Goal: Information Seeking & Learning: Learn about a topic

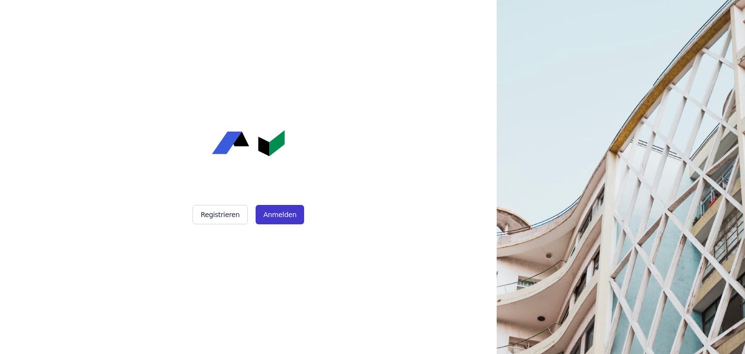
click at [282, 214] on button "Anmelden" at bounding box center [280, 214] width 49 height 19
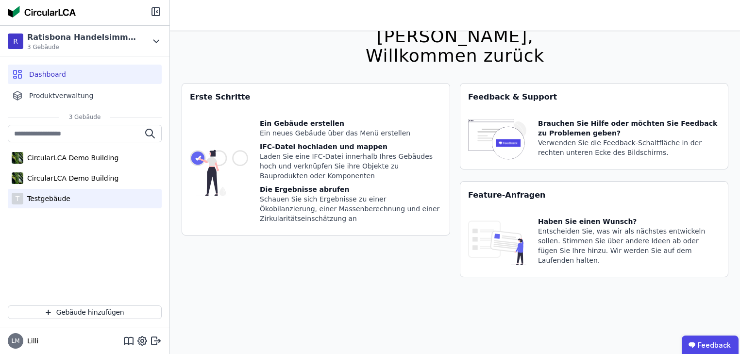
scroll to position [31, 0]
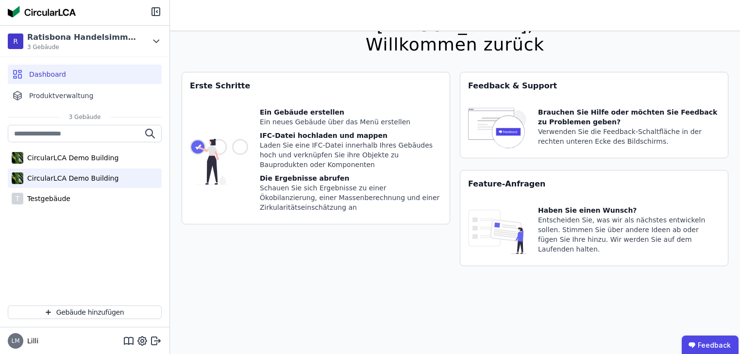
click at [70, 184] on div "CircularLCA Demo Building" at bounding box center [85, 177] width 154 height 19
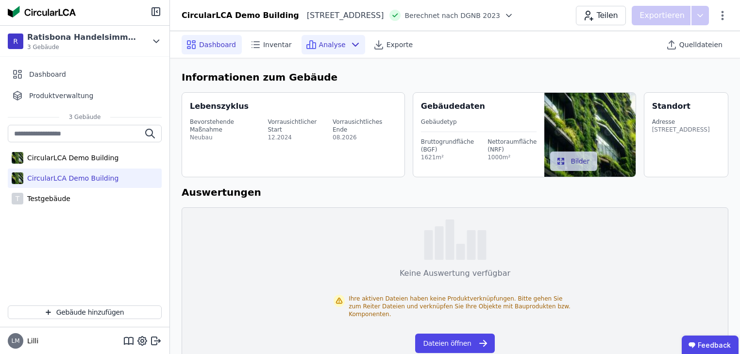
click at [321, 44] on span "Analyse" at bounding box center [332, 45] width 27 height 10
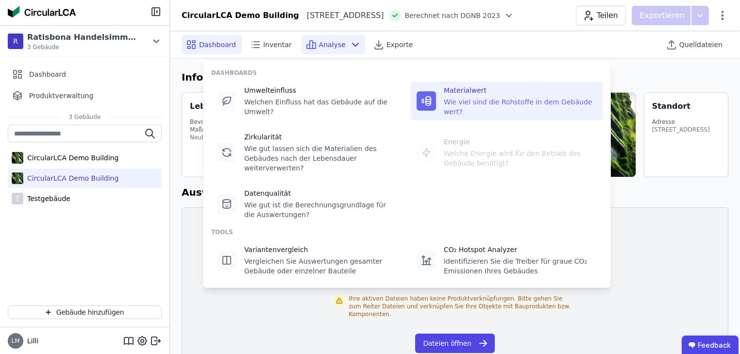
click at [491, 86] on div "Materialwert" at bounding box center [520, 90] width 153 height 10
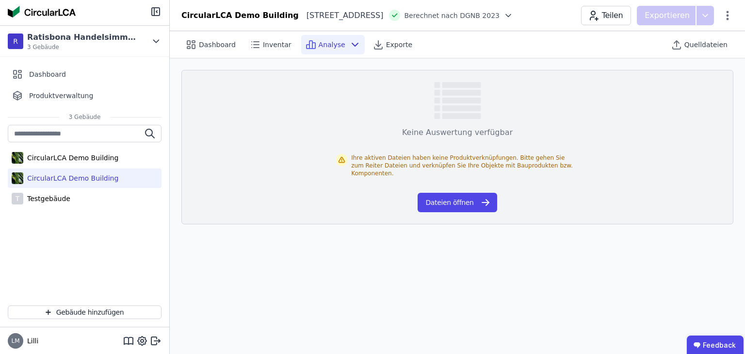
click at [320, 44] on span "Analyse" at bounding box center [332, 45] width 27 height 10
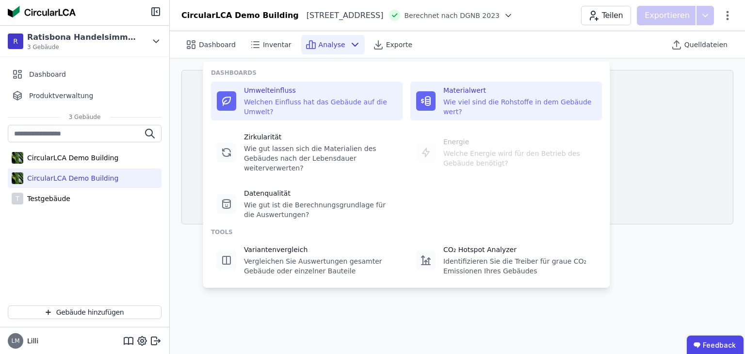
click at [272, 97] on div "Welchen Einfluss hat das Gebäude auf die Umwelt?" at bounding box center [320, 106] width 153 height 19
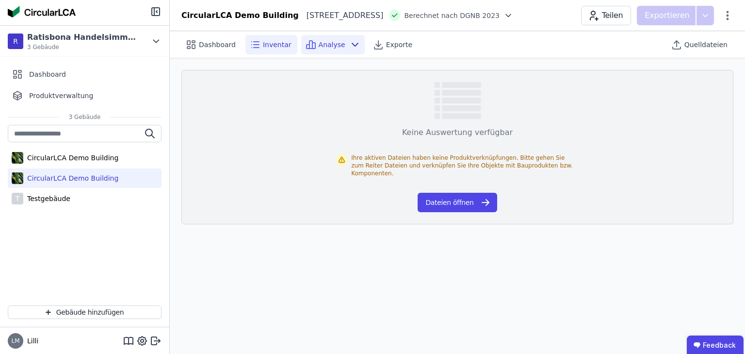
click at [274, 46] on span "Inventar" at bounding box center [277, 45] width 29 height 10
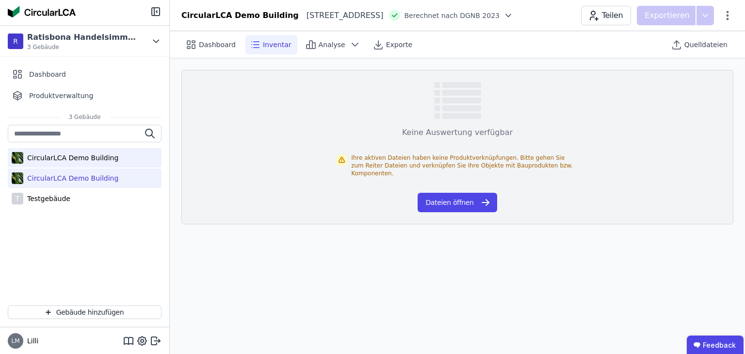
click at [47, 161] on div "CircularLCA Demo Building" at bounding box center [70, 158] width 95 height 10
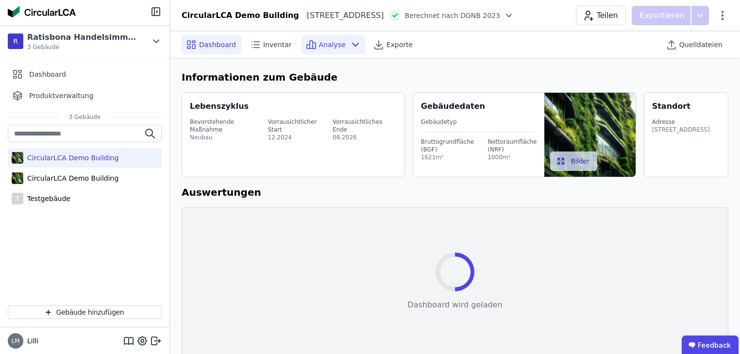
click at [326, 43] on span "Analyse" at bounding box center [332, 45] width 27 height 10
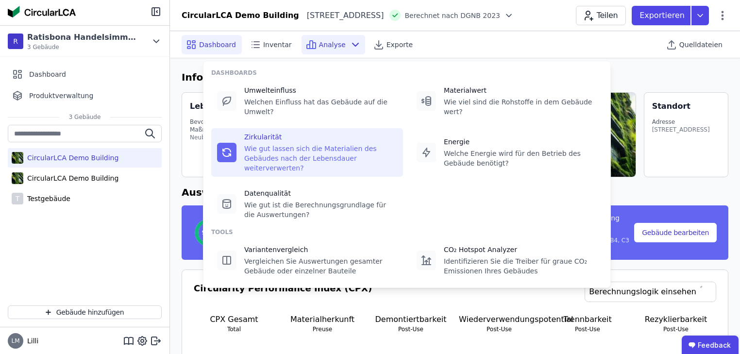
click at [260, 144] on div "Wie gut lassen sich die Materialien des Gebäudes nach der Lebensdauer weiterver…" at bounding box center [320, 158] width 153 height 29
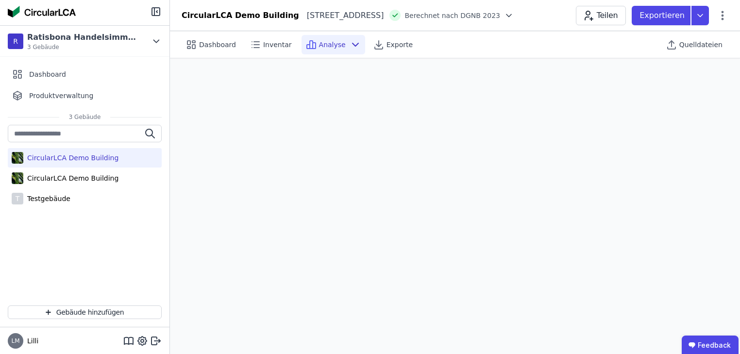
scroll to position [27, 0]
click at [266, 47] on span "Inventar" at bounding box center [277, 45] width 29 height 10
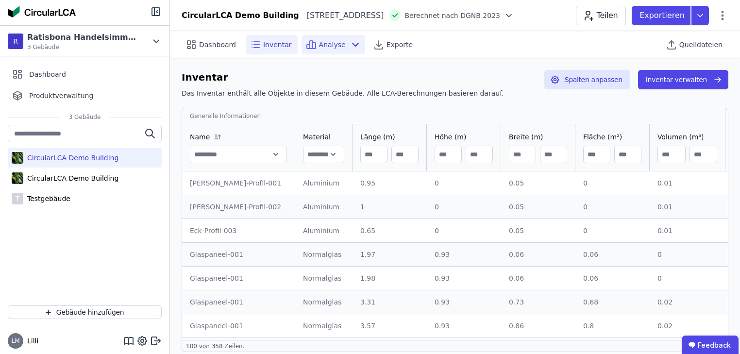
click at [328, 48] on span "Analyse" at bounding box center [332, 45] width 27 height 10
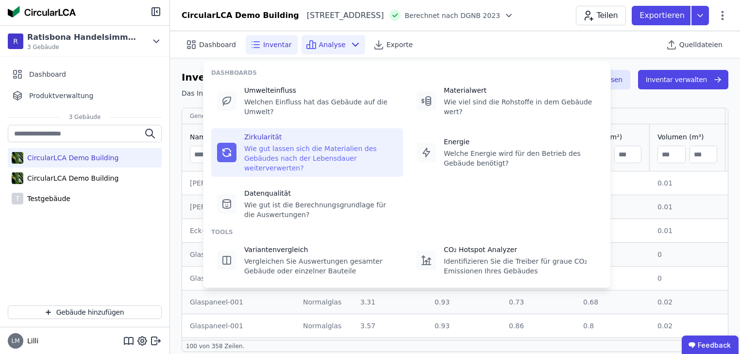
click at [243, 136] on div "Zirkularität Wie gut lassen sich die Materialien des Gebäudes nach der Lebensda…" at bounding box center [307, 152] width 192 height 49
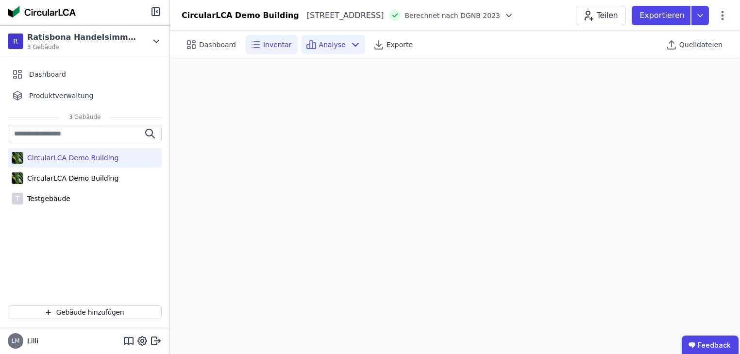
click at [254, 48] on icon at bounding box center [256, 48] width 5 height 0
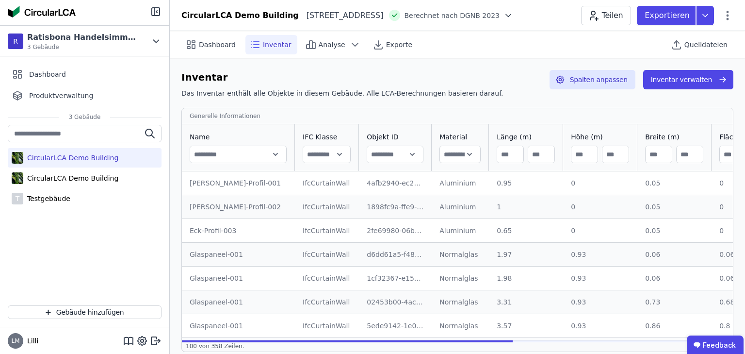
click at [440, 183] on div "Aluminium" at bounding box center [461, 183] width 42 height 10
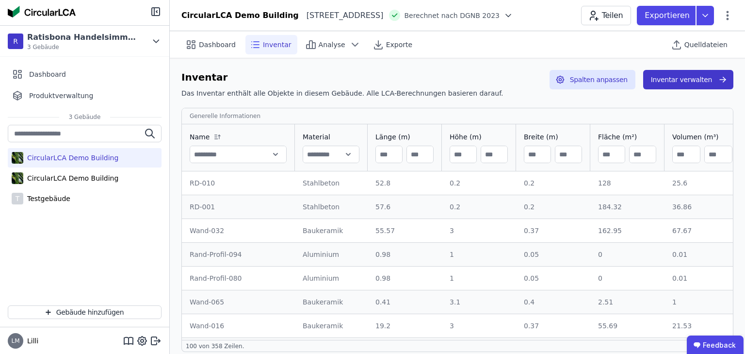
click at [321, 183] on div "Stahlbeton" at bounding box center [331, 183] width 57 height 10
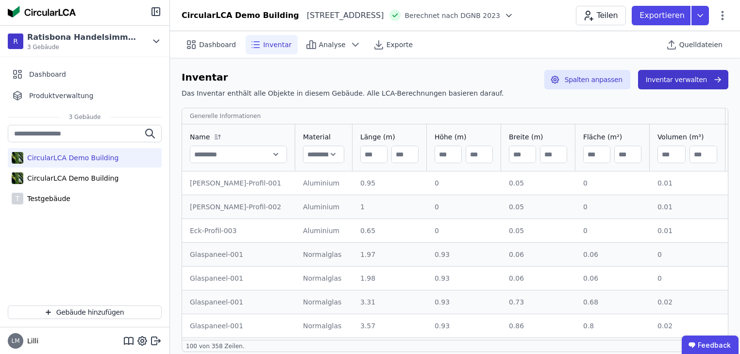
click at [661, 81] on button "Inventar verwalten" at bounding box center [683, 79] width 90 height 19
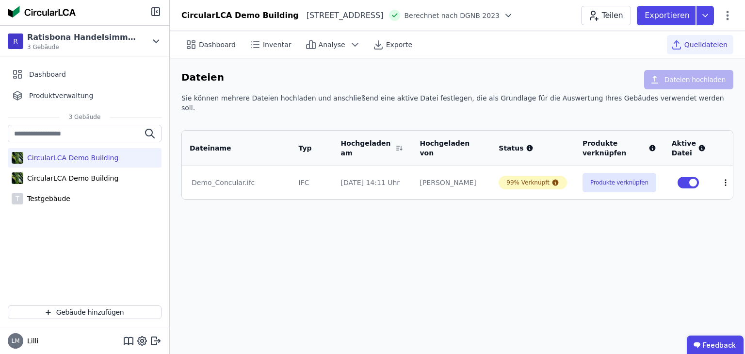
click at [727, 178] on icon at bounding box center [726, 182] width 9 height 9
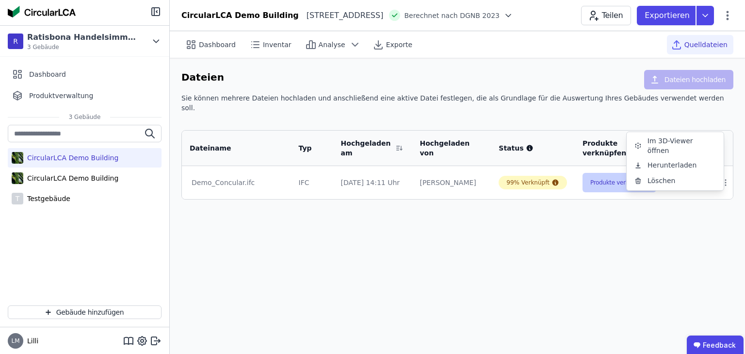
click at [615, 177] on button "Produkte verknüpfen" at bounding box center [620, 182] width 74 height 19
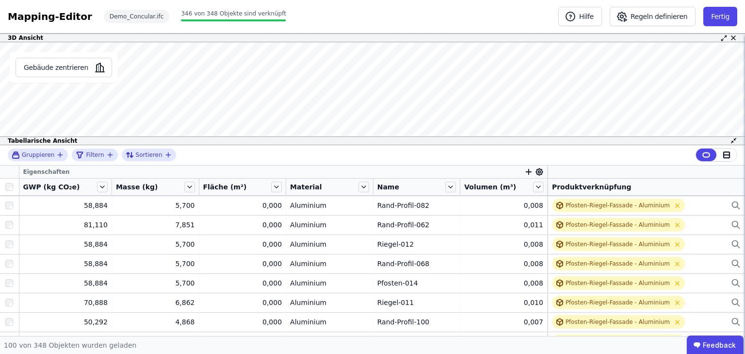
scroll to position [311, 0]
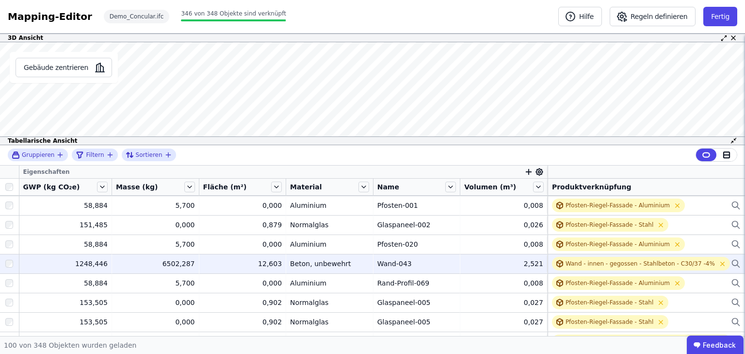
click at [313, 259] on div "Beton, unbewehrt" at bounding box center [329, 264] width 79 height 10
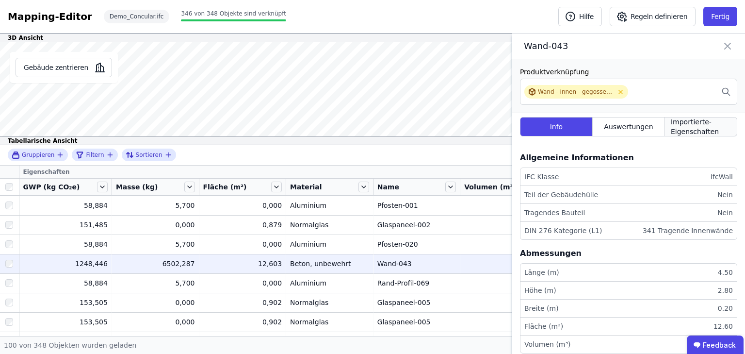
click at [685, 126] on span "Importierte-Eigenschaften" at bounding box center [701, 126] width 60 height 19
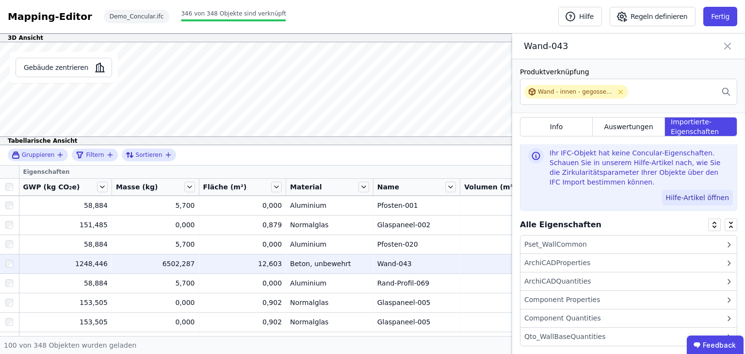
scroll to position [33, 0]
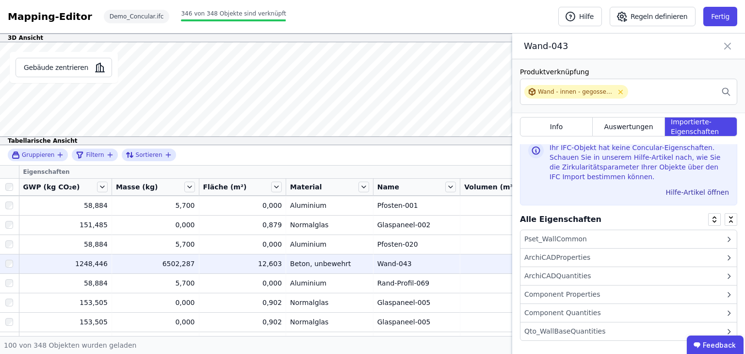
click at [729, 46] on icon at bounding box center [728, 46] width 12 height 14
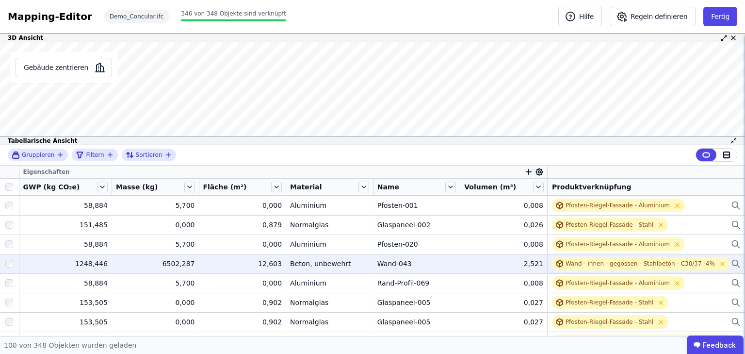
scroll to position [0, 0]
click at [292, 260] on div "Beton, unbewehrt" at bounding box center [329, 264] width 79 height 10
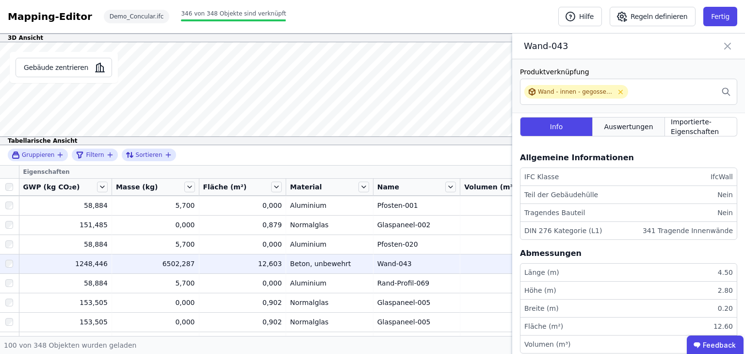
click at [633, 123] on span "Auswertungen" at bounding box center [628, 127] width 49 height 10
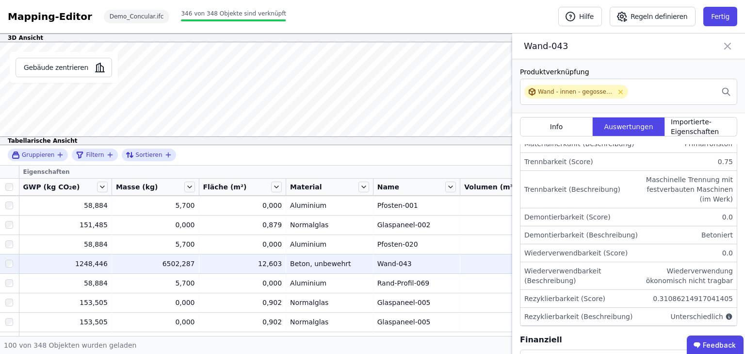
scroll to position [427, 0]
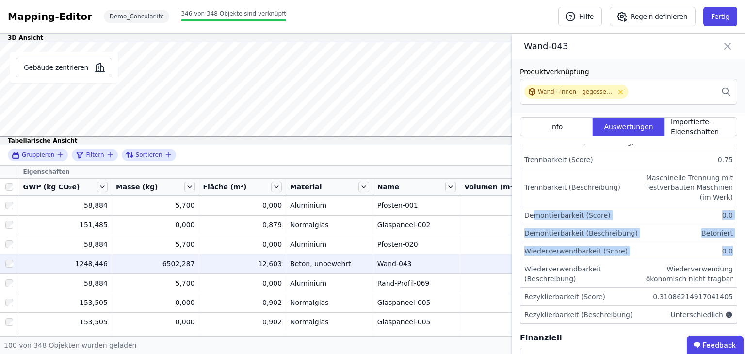
drag, startPoint x: 533, startPoint y: 215, endPoint x: 726, endPoint y: 255, distance: 196.6
click at [726, 254] on ul "CPX (Circular Performance Index) 0.11 Materialherkunft (Score) 0.0 Materialherk…" at bounding box center [628, 211] width 217 height 228
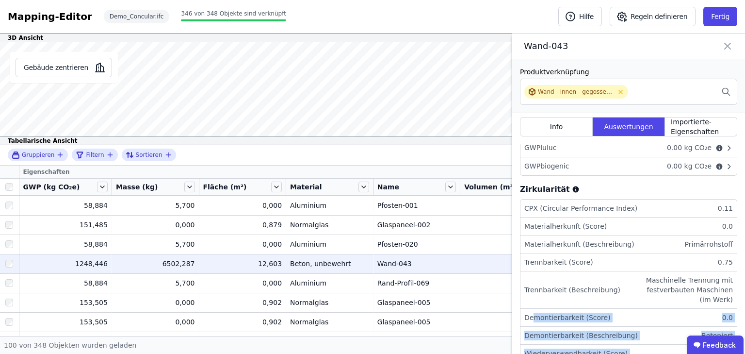
scroll to position [311, 0]
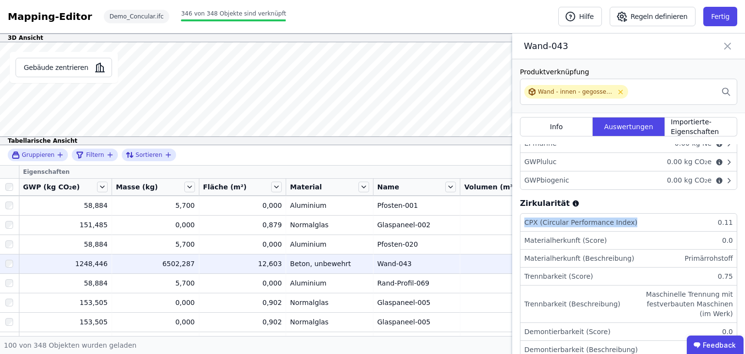
drag, startPoint x: 524, startPoint y: 220, endPoint x: 733, endPoint y: 218, distance: 209.2
click at [733, 218] on div "Info Auswertungen Importierte-Eigenschaften LCA Auswertung Masse 6502.29 kg GWP…" at bounding box center [628, 149] width 233 height 695
drag, startPoint x: 716, startPoint y: 219, endPoint x: 727, endPoint y: 220, distance: 11.7
click at [727, 220] on li "CPX (Circular Performance Index) 0.11" at bounding box center [629, 223] width 216 height 18
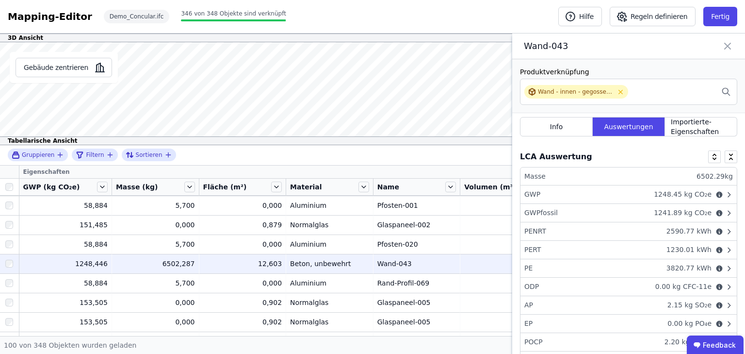
scroll to position [0, 0]
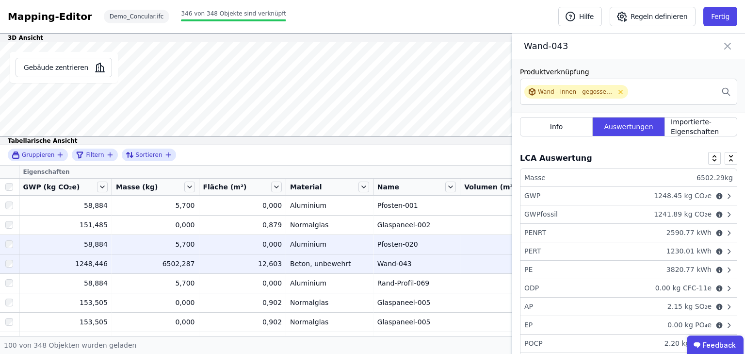
click at [296, 243] on div "Aluminium" at bounding box center [329, 244] width 79 height 10
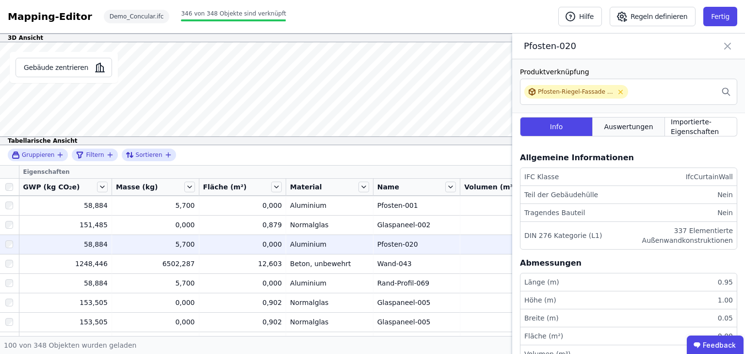
click at [617, 122] on span "Auswertungen" at bounding box center [628, 127] width 49 height 10
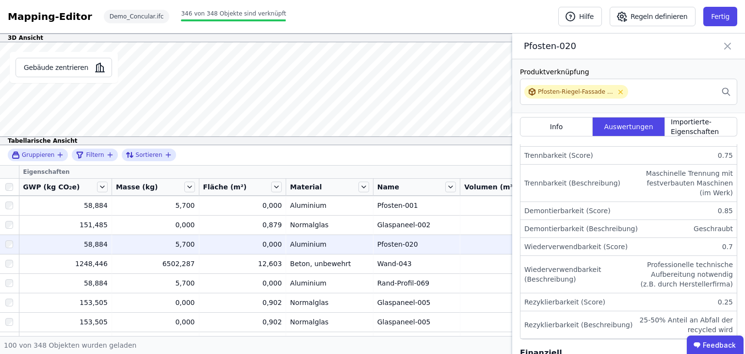
scroll to position [466, 0]
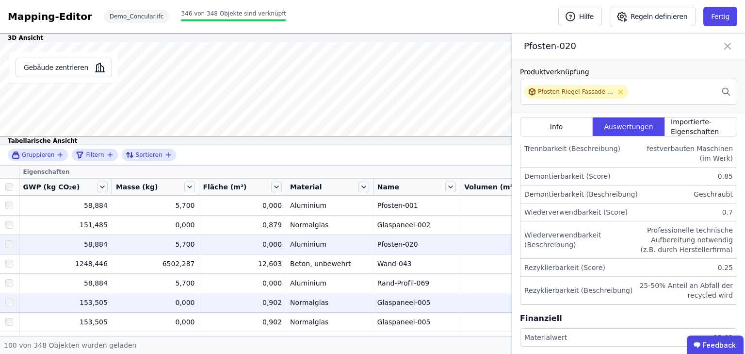
click at [317, 296] on td "Normalglas Normalglas" at bounding box center [329, 302] width 87 height 19
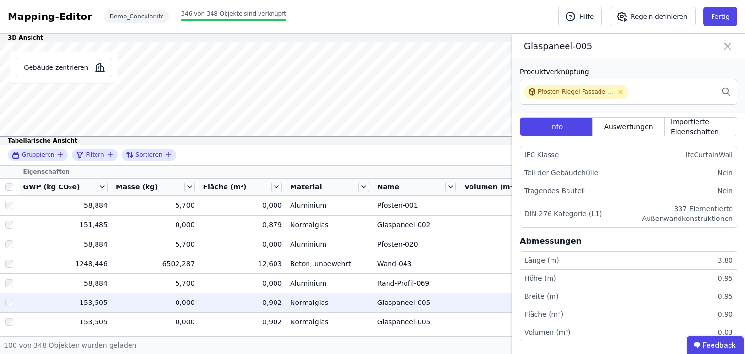
scroll to position [22, 0]
click at [612, 122] on span "Auswertungen" at bounding box center [628, 127] width 49 height 10
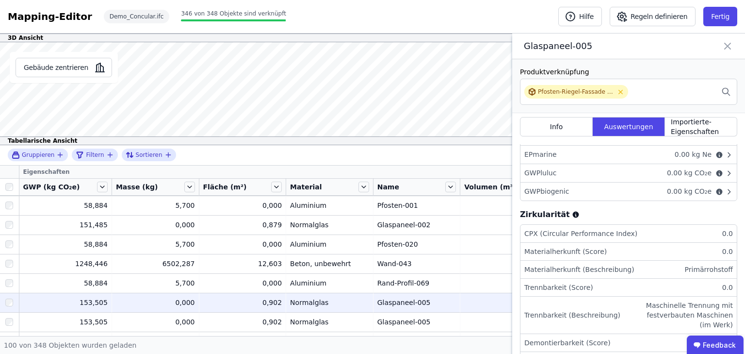
scroll to position [311, 0]
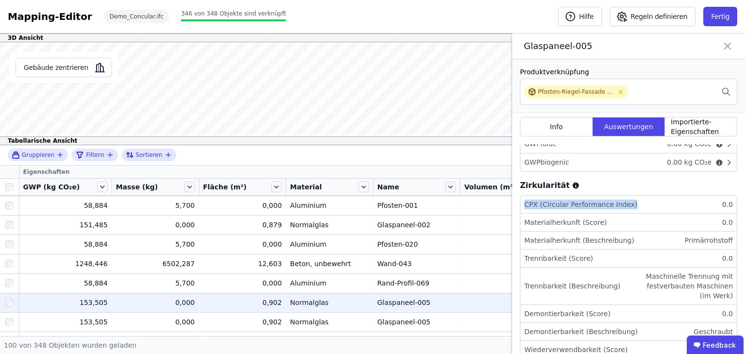
drag, startPoint x: 524, startPoint y: 202, endPoint x: 729, endPoint y: 200, distance: 204.8
click at [729, 200] on li "CPX (Circular Performance Index) 0.0" at bounding box center [629, 205] width 216 height 18
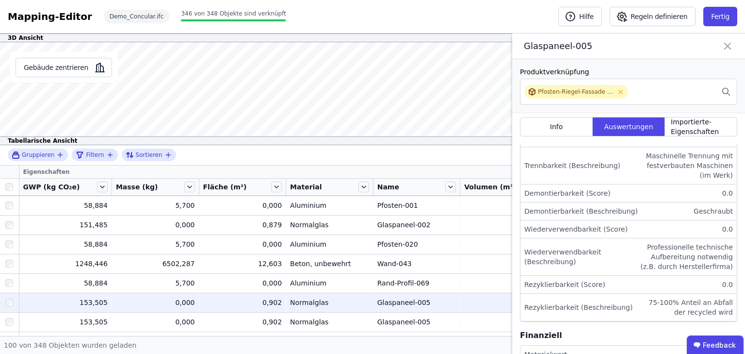
scroll to position [451, 0]
